Goal: Task Accomplishment & Management: Manage account settings

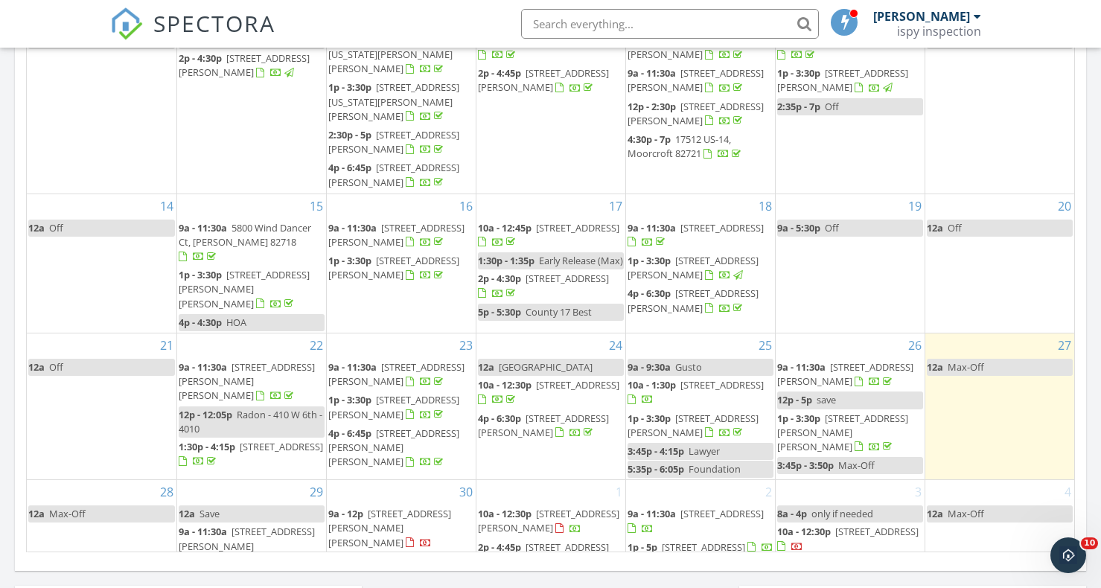
scroll to position [884, 0]
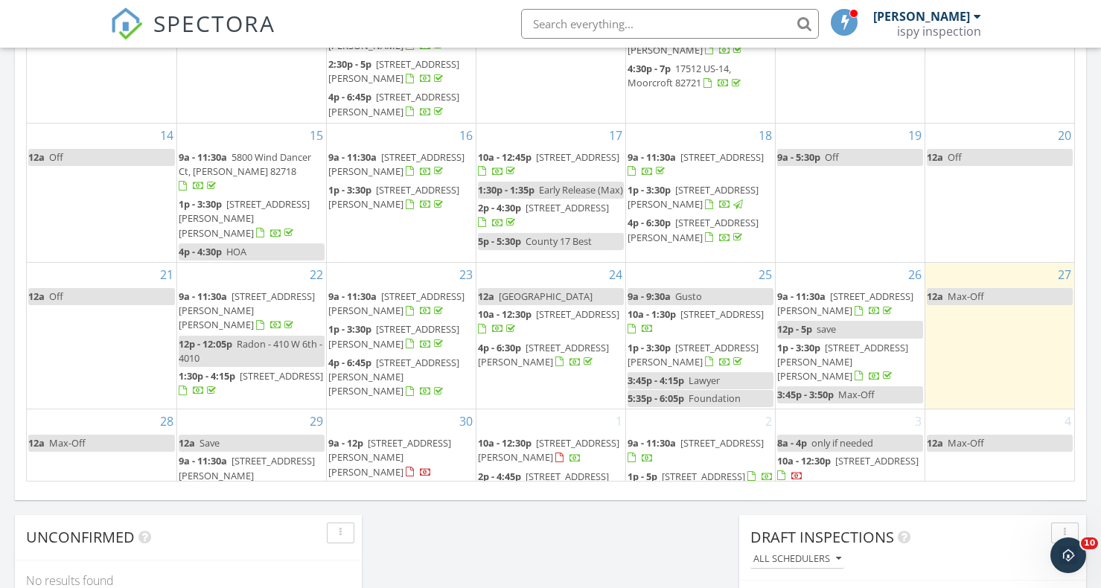
click at [256, 517] on div at bounding box center [269, 524] width 26 height 14
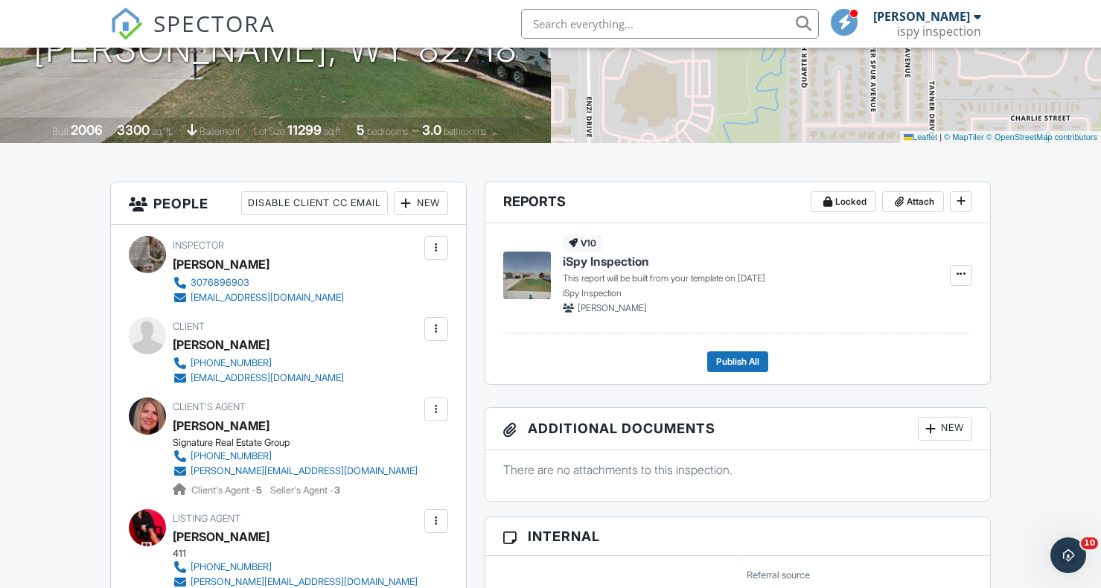
scroll to position [242, 0]
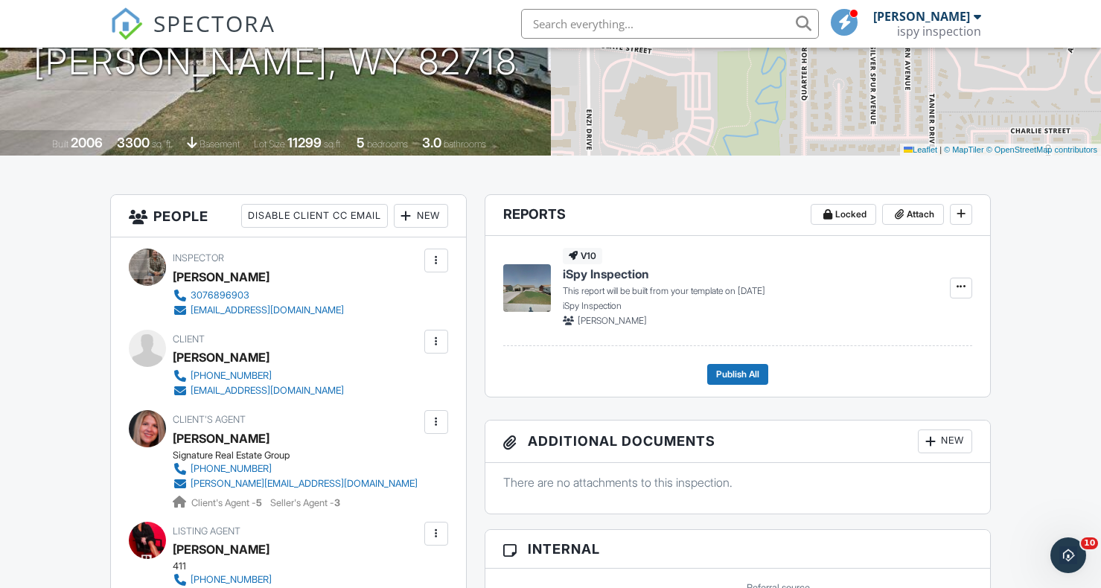
click at [126, 12] on img at bounding box center [126, 23] width 33 height 33
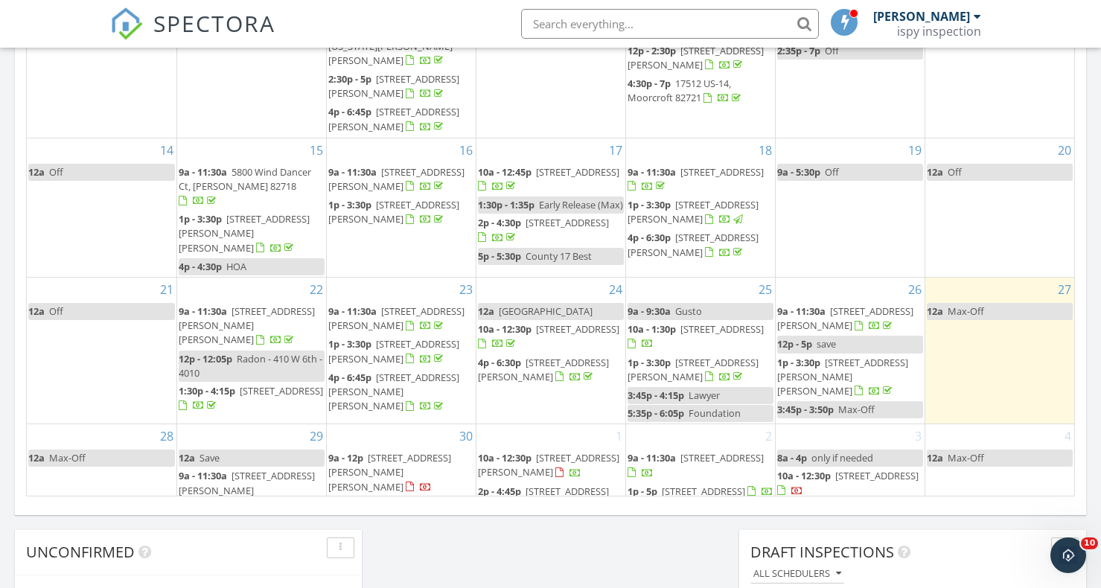
scroll to position [872, 0]
